Goal: Transaction & Acquisition: Purchase product/service

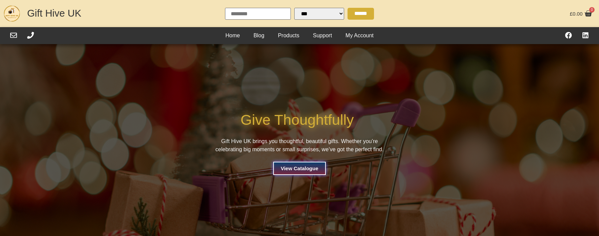
select select "Language Translate Widget"
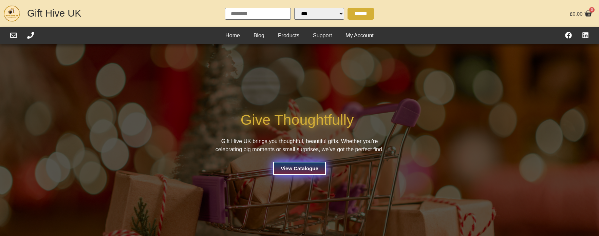
drag, startPoint x: 309, startPoint y: 167, endPoint x: 304, endPoint y: 167, distance: 4.8
click at [309, 167] on span "View Catalogue" at bounding box center [300, 168] width 38 height 5
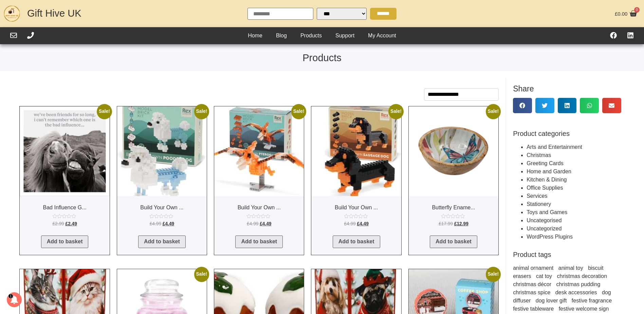
select select "Language Translate Widget"
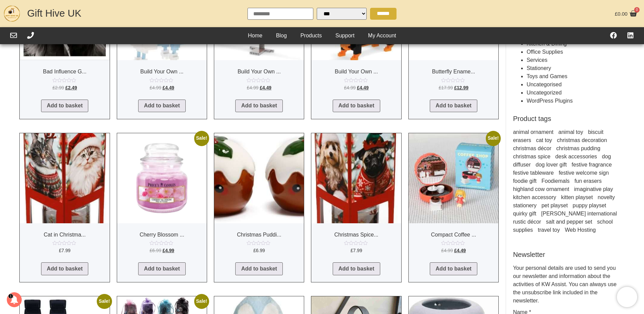
click at [11, 142] on div "**********" at bounding box center [322, 290] width 644 height 696
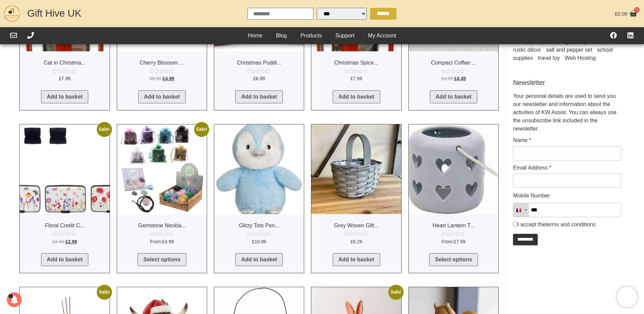
scroll to position [537, 0]
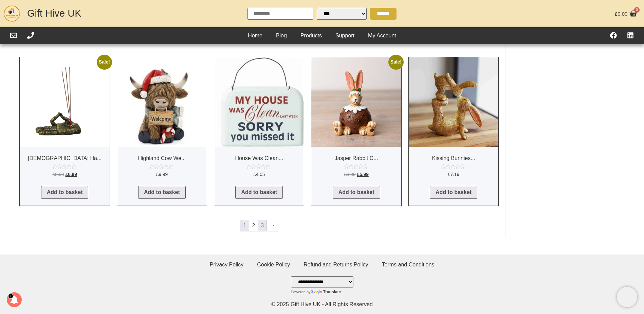
click at [262, 228] on link "3" at bounding box center [262, 225] width 8 height 11
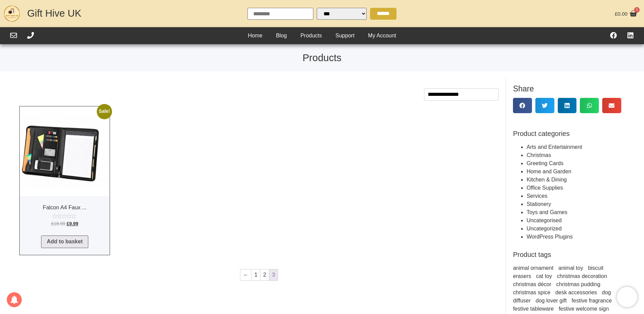
scroll to position [102, 0]
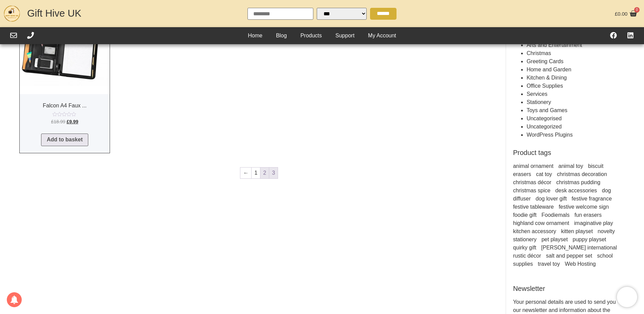
click at [267, 173] on link "2" at bounding box center [264, 172] width 8 height 11
